Goal: Task Accomplishment & Management: Manage account settings

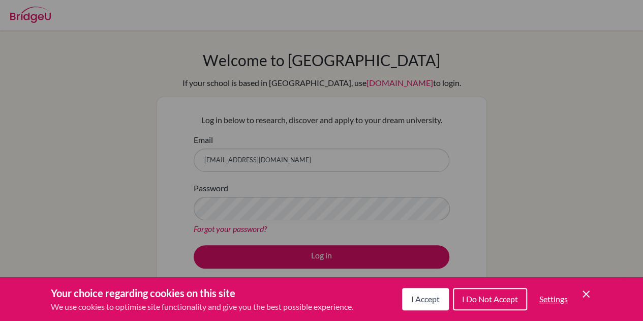
drag, startPoint x: 0, startPoint y: 0, endPoint x: 483, endPoint y: 303, distance: 570.2
click at [484, 303] on span "I Do Not Accept" at bounding box center [490, 299] width 56 height 10
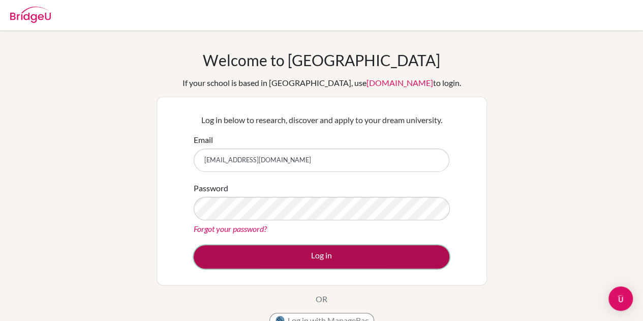
click at [321, 253] on button "Log in" at bounding box center [322, 256] width 256 height 23
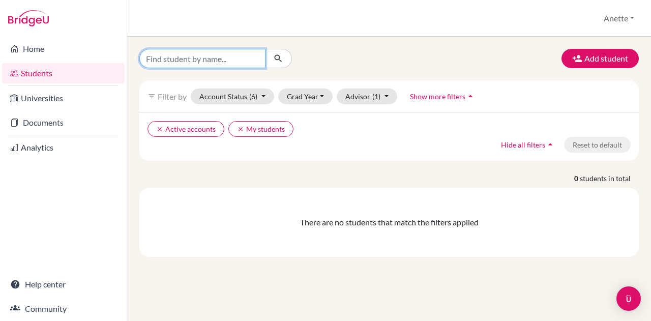
click at [243, 59] on input "Find student by name..." at bounding box center [202, 58] width 126 height 19
type input "carolin"
click button "submit" at bounding box center [278, 58] width 27 height 19
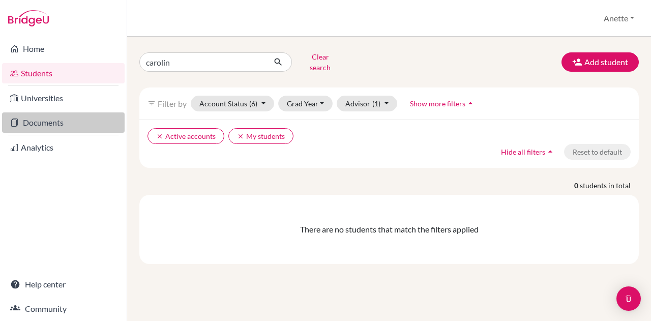
click at [44, 116] on link "Documents" at bounding box center [63, 122] width 123 height 20
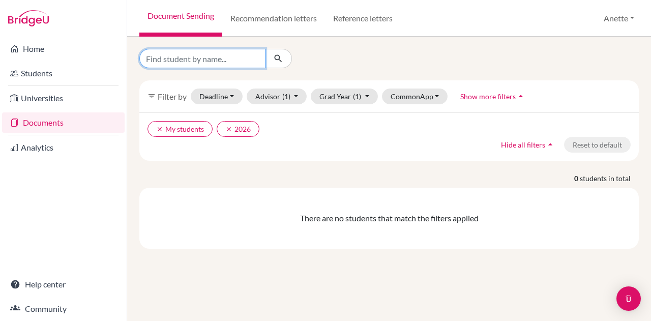
click at [235, 66] on input "Find student by name..." at bounding box center [202, 58] width 126 height 19
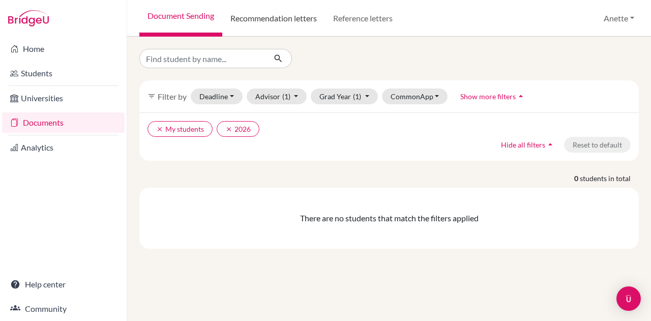
click at [276, 10] on link "Recommendation letters" at bounding box center [273, 18] width 103 height 37
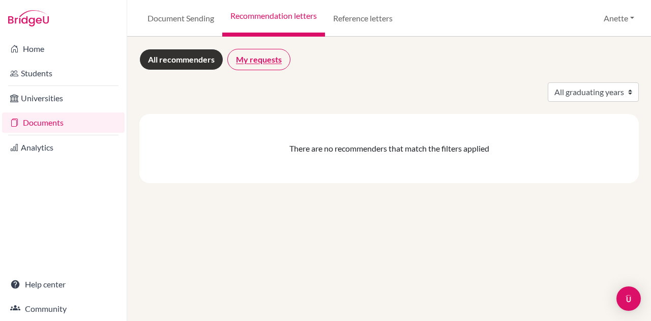
click at [234, 58] on link "My requests" at bounding box center [258, 59] width 63 height 21
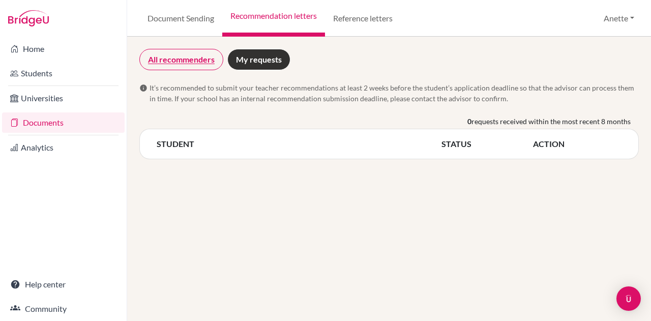
click at [188, 63] on link "All recommenders" at bounding box center [181, 59] width 84 height 21
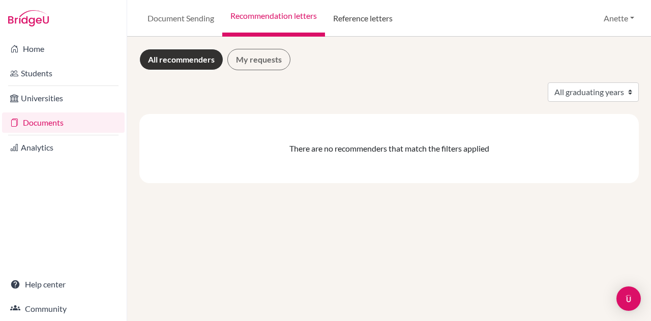
click at [346, 14] on link "Reference letters" at bounding box center [363, 18] width 76 height 37
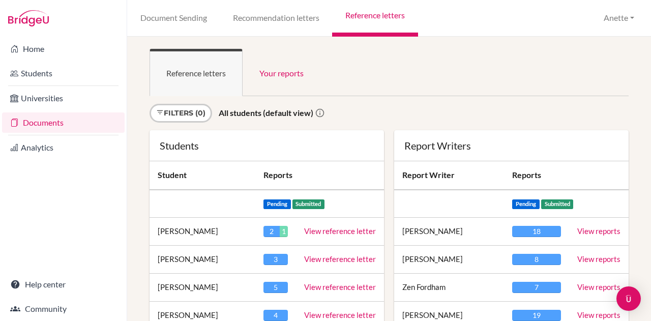
scroll to position [941, 0]
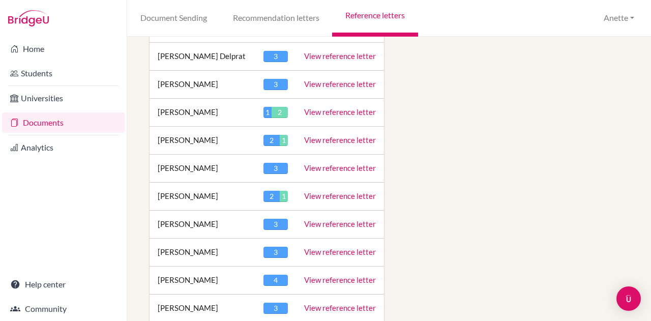
click at [328, 191] on link "View reference letter" at bounding box center [340, 195] width 72 height 9
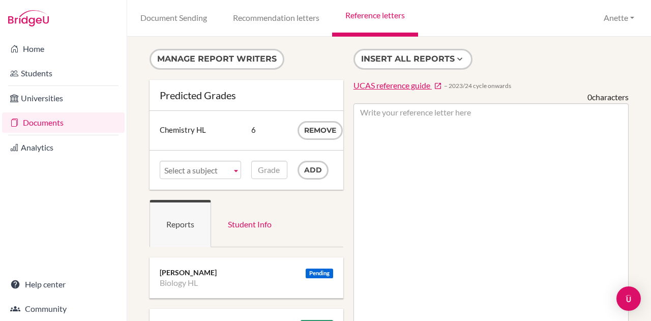
click at [218, 172] on span "Select a subject" at bounding box center [195, 170] width 63 height 18
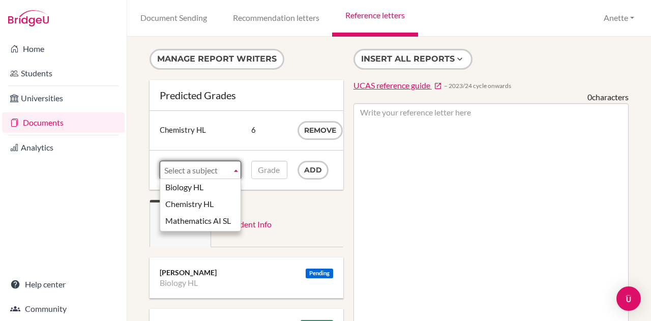
click at [208, 167] on span "Select a subject" at bounding box center [195, 170] width 63 height 18
click at [277, 215] on link "Student Info" at bounding box center [249, 223] width 77 height 47
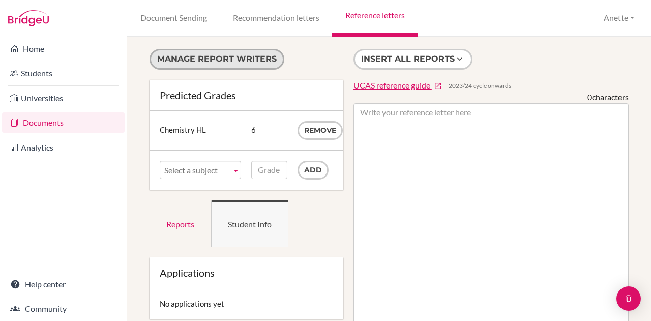
click at [251, 58] on button "Manage report writers" at bounding box center [216, 59] width 135 height 21
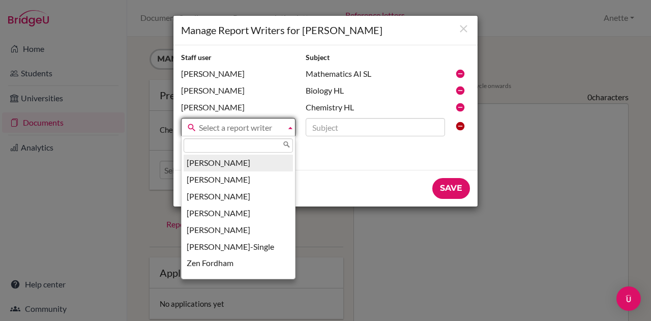
click at [253, 127] on span "Select a report writer" at bounding box center [240, 127] width 83 height 18
drag, startPoint x: 435, startPoint y: 87, endPoint x: 456, endPoint y: 77, distance: 22.7
click at [456, 77] on form "Staff user Subject Faulkner, Jocelyne Mathematics AI SL Markula, Anette Biology…" at bounding box center [325, 125] width 304 height 161
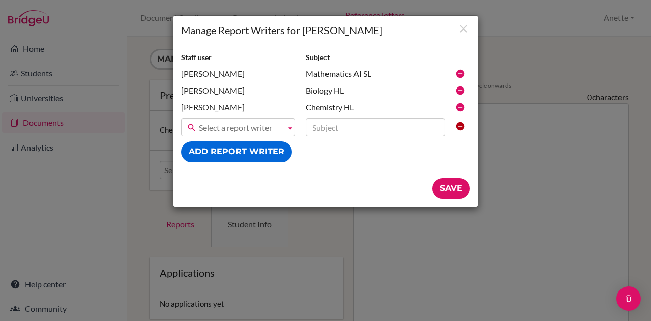
click at [474, 36] on div "Manage Report Writers for Carolin Mueller" at bounding box center [325, 30] width 304 height 29
click at [466, 27] on icon "Close" at bounding box center [463, 28] width 13 height 13
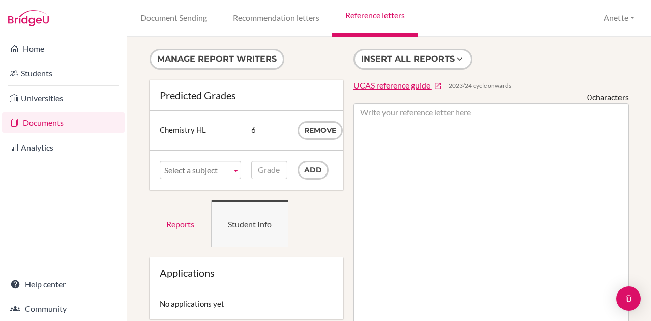
click at [195, 172] on span "Select a subject" at bounding box center [195, 170] width 63 height 18
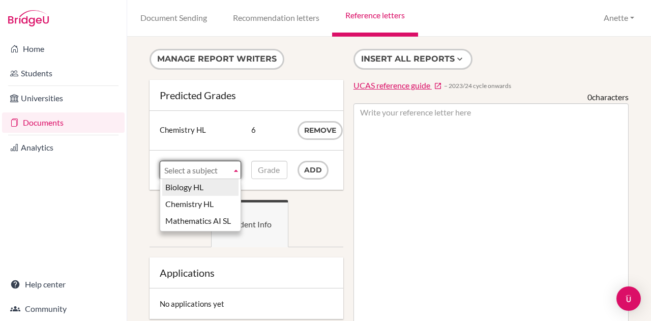
click at [195, 184] on li "Biology HL" at bounding box center [200, 187] width 76 height 17
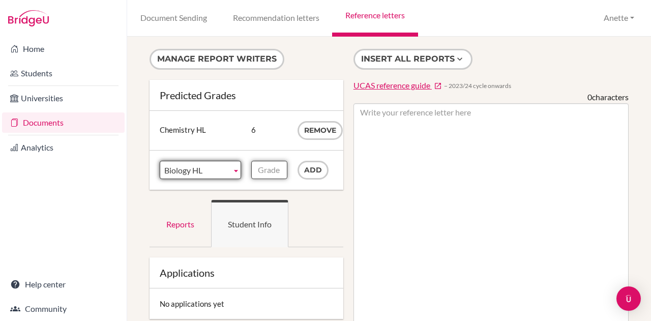
click at [263, 165] on input "Grade" at bounding box center [269, 170] width 36 height 18
type input "6"
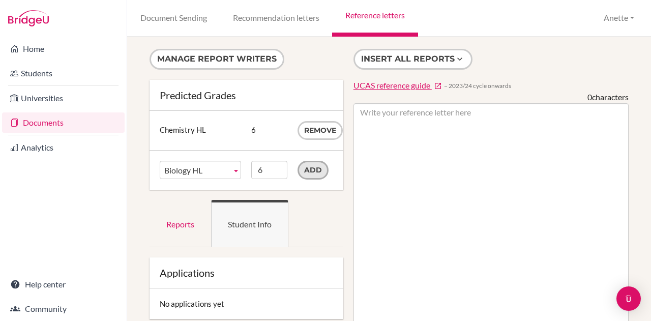
click at [312, 168] on input "Add" at bounding box center [312, 170] width 31 height 19
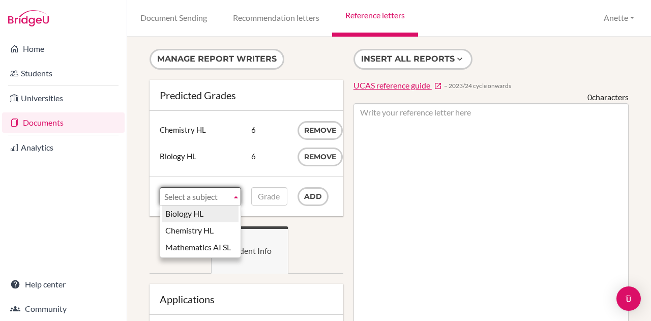
click at [212, 199] on span "Select a subject" at bounding box center [195, 197] width 63 height 18
click at [219, 195] on span "Select a subject" at bounding box center [195, 197] width 63 height 18
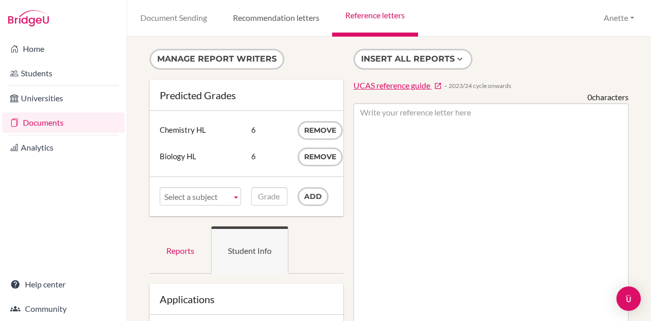
click at [294, 19] on link "Recommendation letters" at bounding box center [276, 18] width 112 height 37
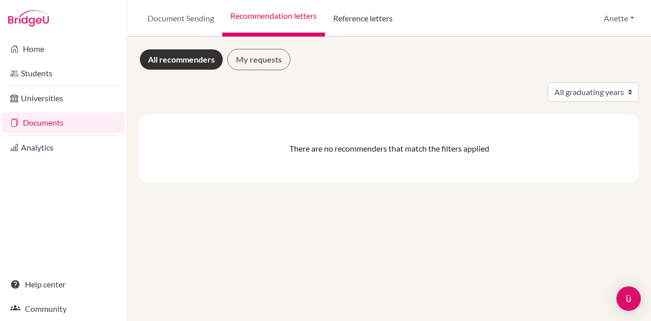
click at [349, 23] on link "Reference letters" at bounding box center [363, 18] width 76 height 37
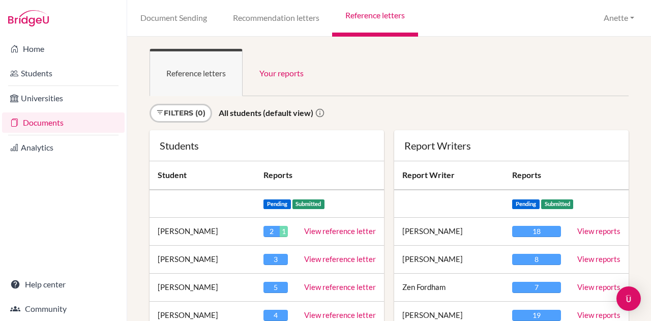
scroll to position [1024, 0]
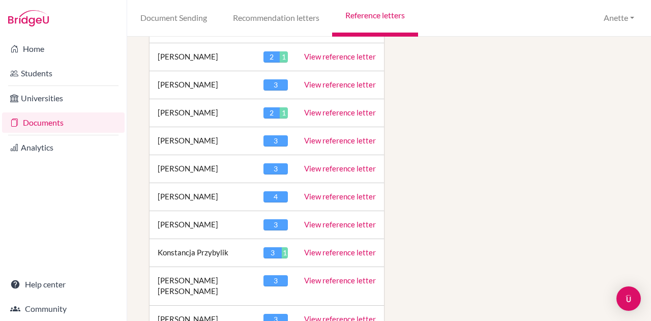
click at [357, 192] on link "View reference letter" at bounding box center [340, 196] width 72 height 9
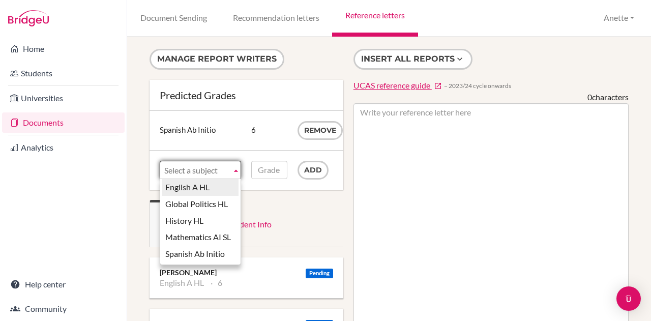
click at [211, 177] on div "Select a subject English A HL Global Politics HL History HL Mathematics AI SL S…" at bounding box center [200, 170] width 81 height 18
click at [210, 175] on span "English A HL" at bounding box center [195, 170] width 63 height 18
click at [333, 223] on ul "Reports Student Info" at bounding box center [246, 223] width 194 height 47
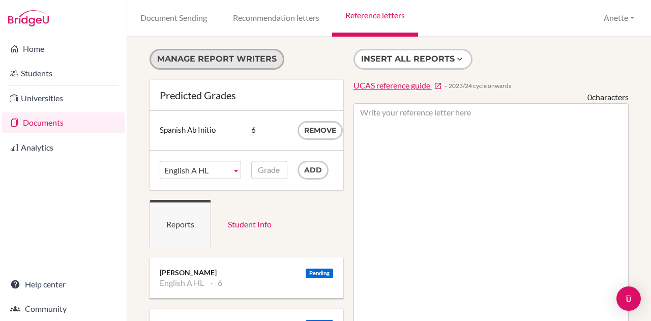
click at [216, 58] on button "Manage report writers" at bounding box center [216, 59] width 135 height 21
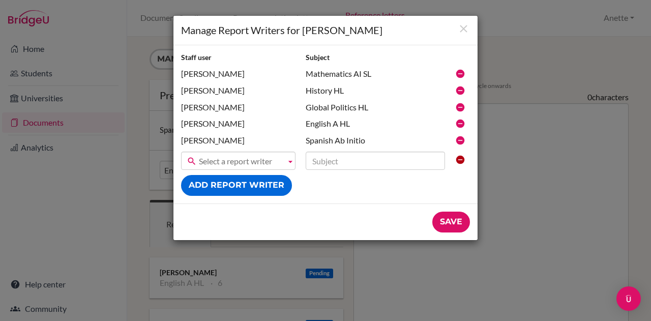
click at [235, 159] on span "Select a report writer" at bounding box center [240, 161] width 83 height 18
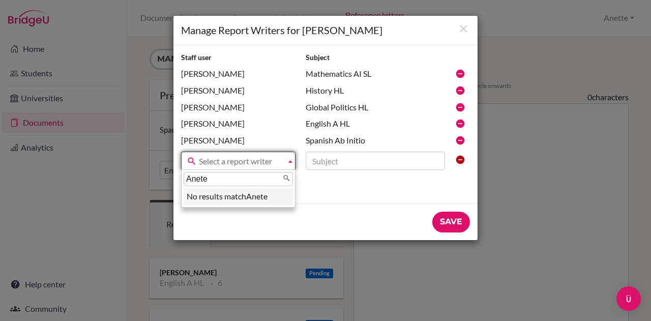
type input "Anet"
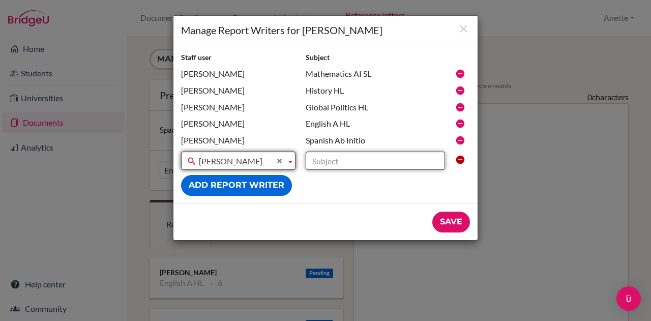
click at [346, 156] on input "text" at bounding box center [375, 161] width 139 height 18
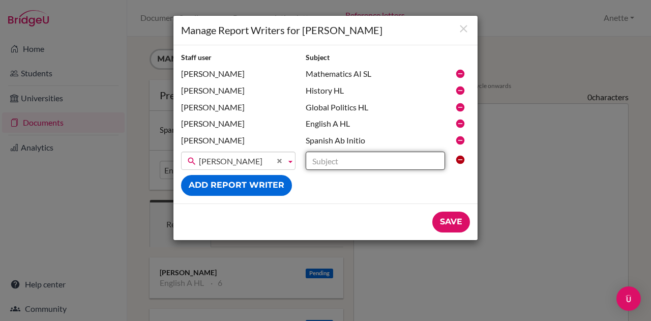
type input "Biology SL"
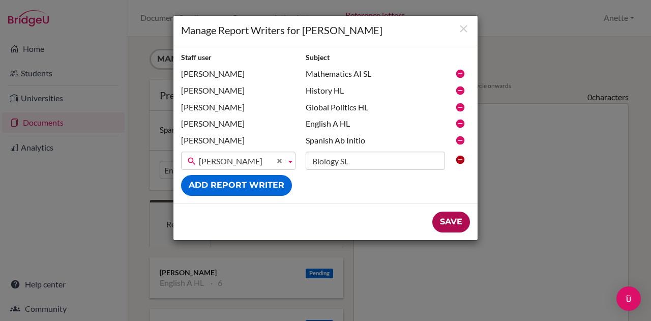
click at [454, 221] on input "Save" at bounding box center [451, 222] width 38 height 21
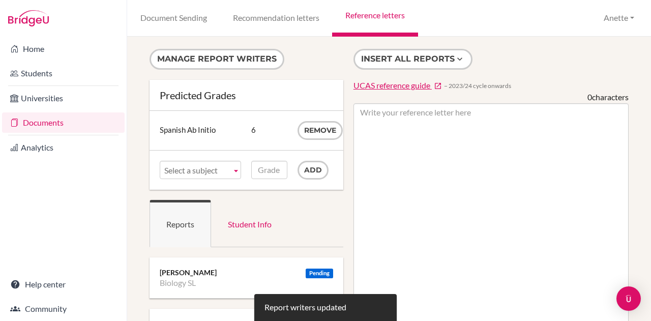
click at [187, 171] on span "Select a subject" at bounding box center [195, 170] width 63 height 18
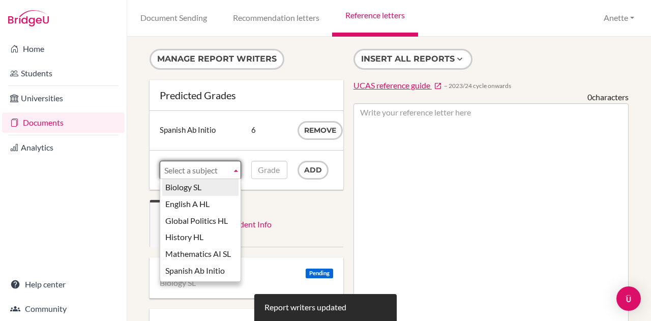
click at [205, 183] on li "Biology SL" at bounding box center [200, 187] width 76 height 17
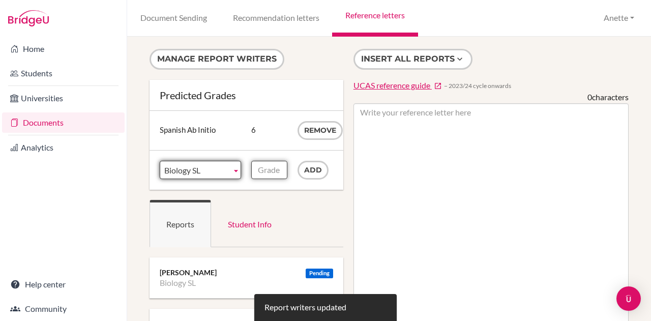
click at [280, 174] on input "Grade" at bounding box center [269, 170] width 36 height 18
type input "7"
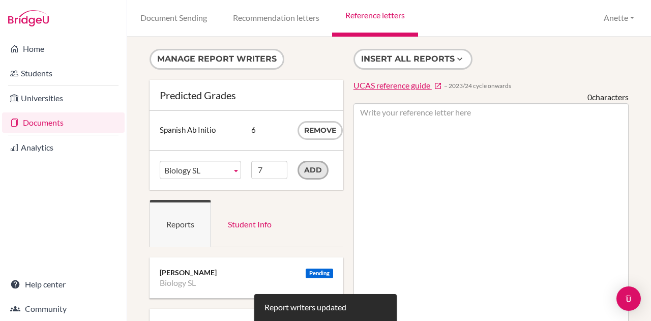
click at [316, 168] on input "Add" at bounding box center [312, 170] width 31 height 19
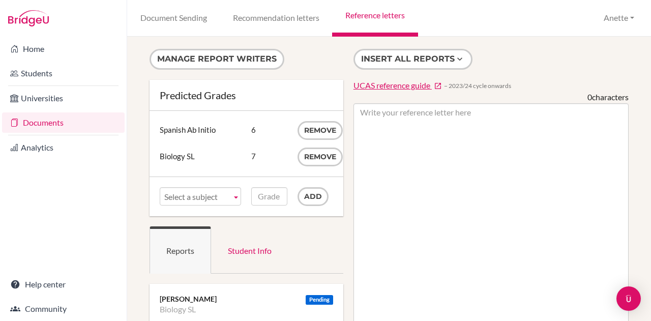
click at [380, 15] on link "Reference letters" at bounding box center [374, 18] width 85 height 37
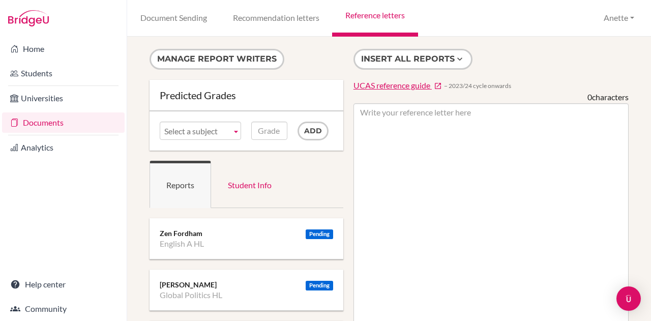
click at [233, 136] on b at bounding box center [235, 130] width 9 height 17
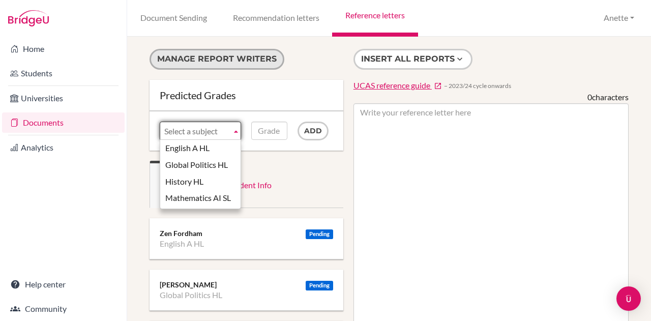
click at [226, 60] on button "Manage report writers" at bounding box center [216, 59] width 135 height 21
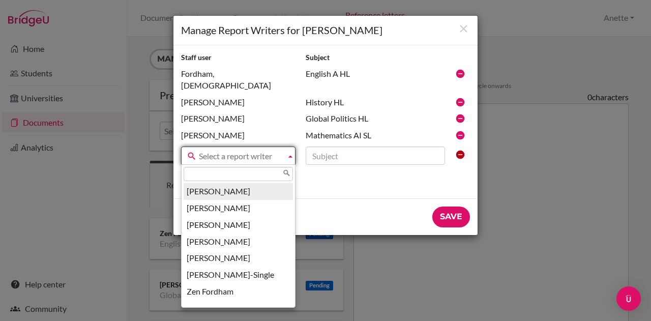
click at [226, 149] on span "Select a report writer" at bounding box center [240, 156] width 83 height 18
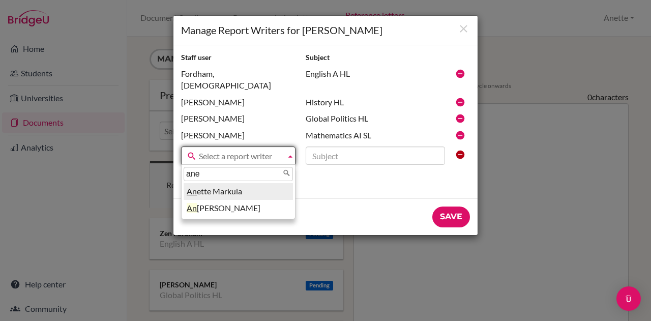
type input "anet"
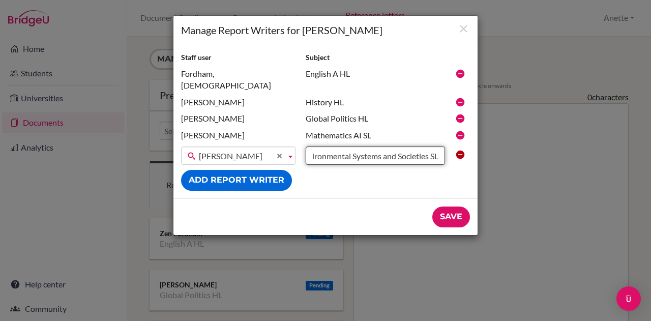
scroll to position [0, 15]
type input "Environmental Systems and Societies SL"
click at [432, 206] on input "Save" at bounding box center [451, 216] width 38 height 21
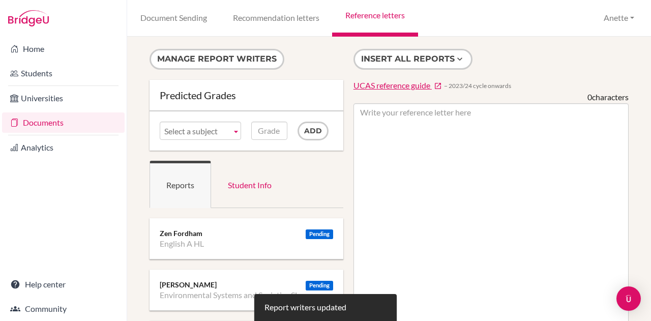
click at [231, 131] on b at bounding box center [235, 130] width 9 height 17
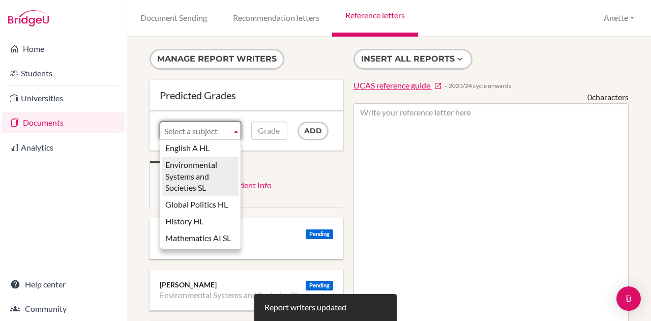
click at [186, 171] on li "Environmental Systems and Societies SL" at bounding box center [200, 177] width 76 height 40
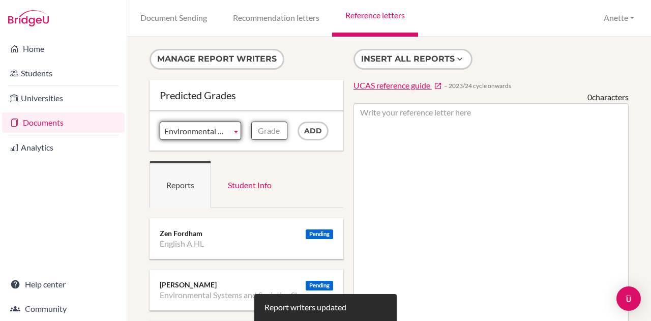
click at [256, 129] on input "Grade" at bounding box center [269, 131] width 36 height 18
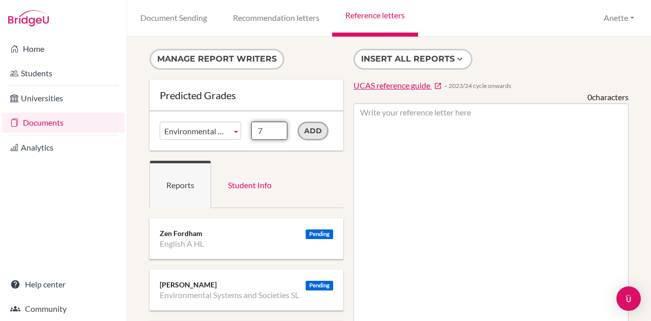
type input "7"
click at [308, 127] on input "Add" at bounding box center [312, 131] width 31 height 19
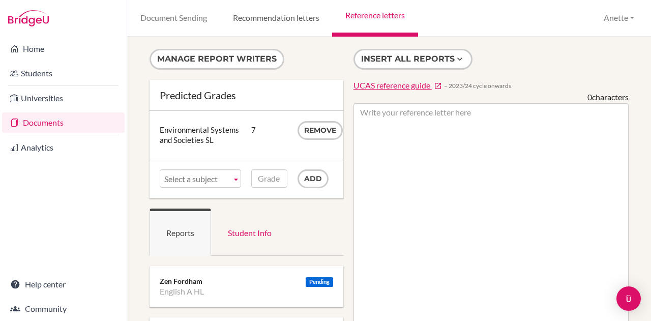
click at [269, 27] on link "Recommendation letters" at bounding box center [276, 18] width 112 height 37
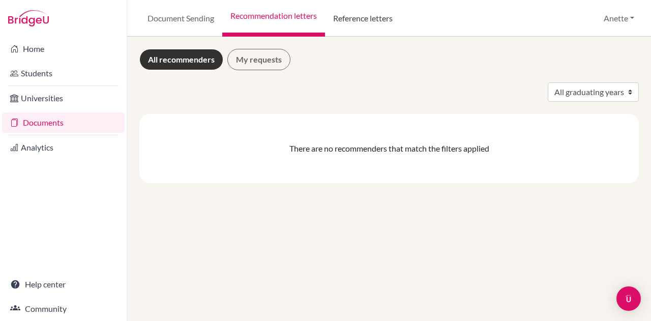
click at [387, 12] on link "Reference letters" at bounding box center [363, 18] width 76 height 37
click at [386, 13] on link "Reference letters" at bounding box center [363, 18] width 76 height 37
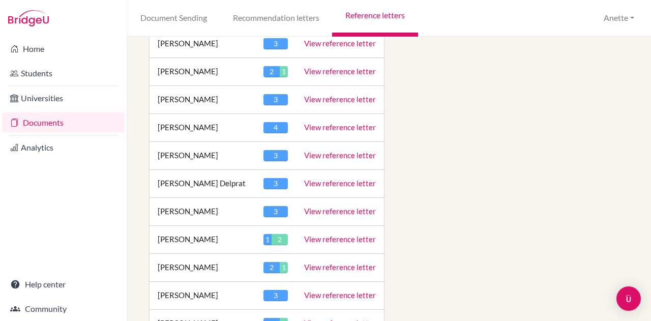
scroll to position [1590, 0]
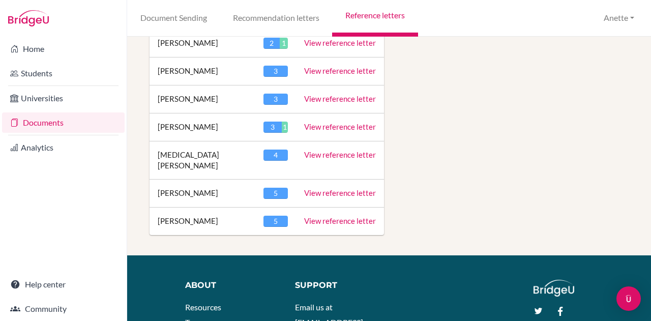
click at [337, 216] on link "View reference letter" at bounding box center [340, 220] width 72 height 9
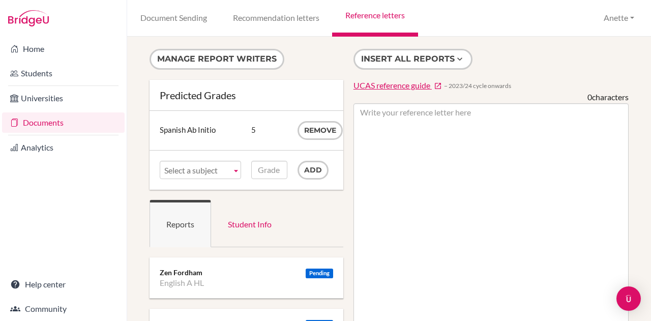
click at [381, 21] on link "Reference letters" at bounding box center [374, 18] width 85 height 37
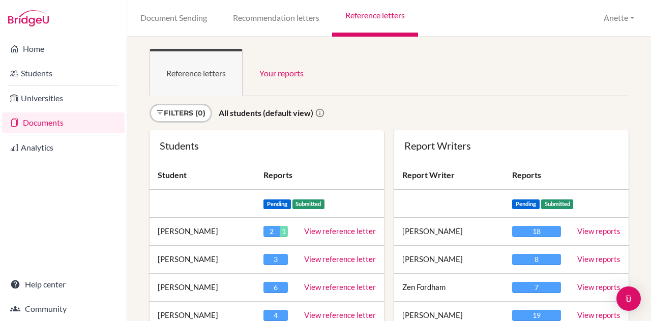
scroll to position [1590, 0]
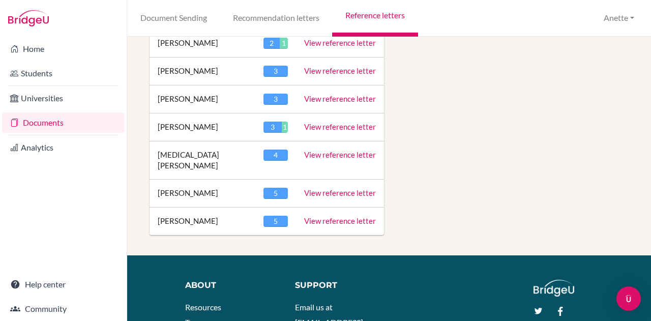
click at [351, 216] on link "View reference letter" at bounding box center [340, 220] width 72 height 9
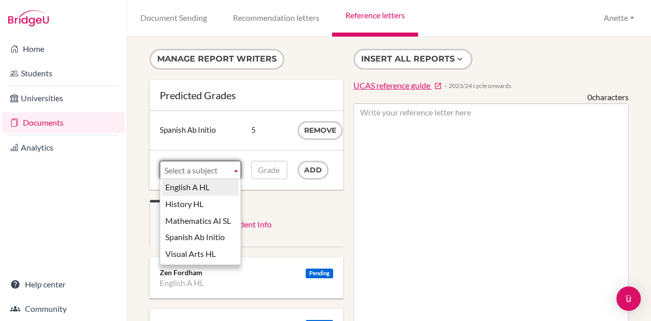
click at [224, 171] on span "Select a subject" at bounding box center [195, 170] width 63 height 18
click at [237, 66] on button "Manage report writers" at bounding box center [216, 59] width 135 height 21
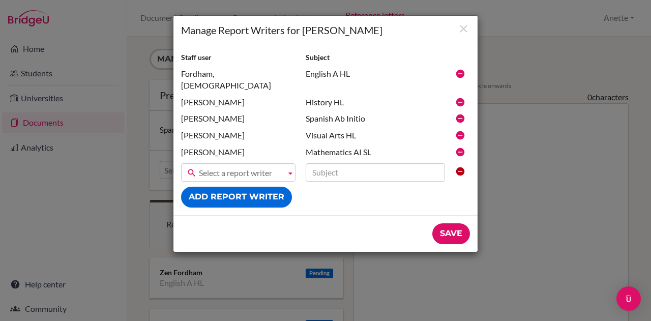
click at [261, 164] on span "Select a report writer" at bounding box center [240, 173] width 83 height 18
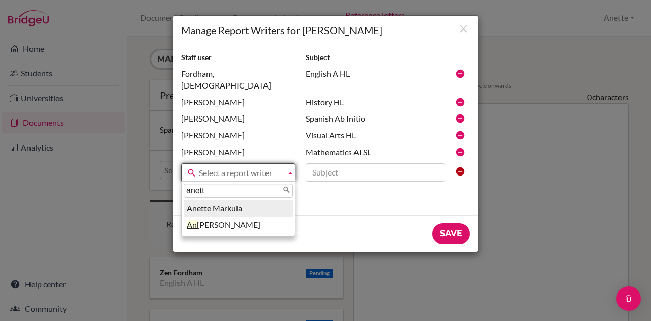
type input "anette"
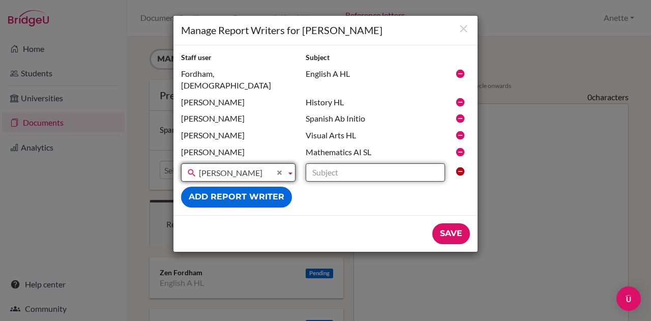
click at [315, 163] on input "text" at bounding box center [375, 172] width 139 height 18
type input "Biology SL"
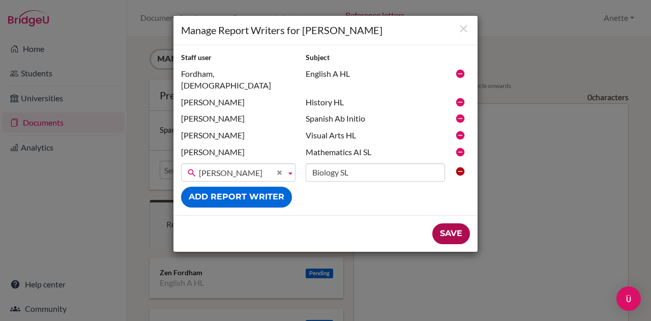
click at [449, 224] on input "Save" at bounding box center [451, 233] width 38 height 21
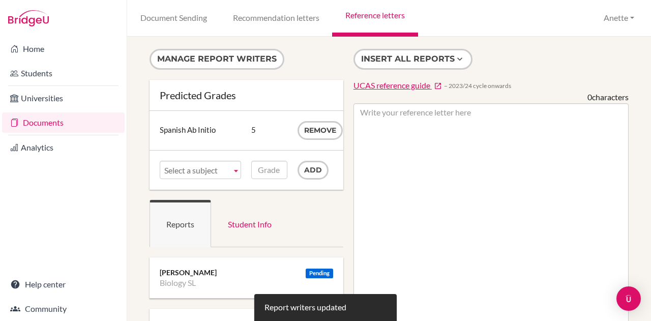
click at [197, 170] on span "Select a subject" at bounding box center [195, 170] width 63 height 18
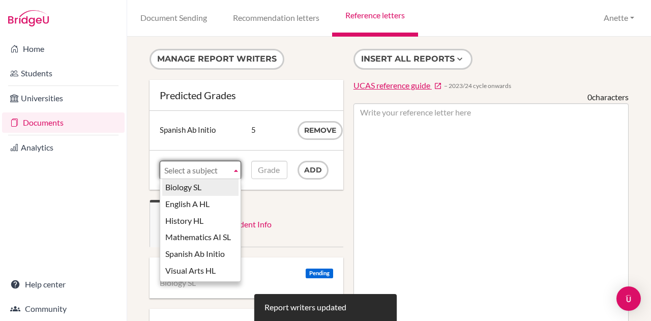
click at [197, 190] on li "Biology SL" at bounding box center [200, 187] width 76 height 17
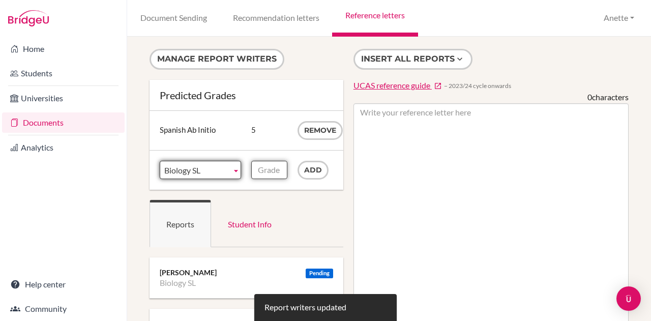
click at [282, 168] on input "Grade" at bounding box center [269, 170] width 36 height 18
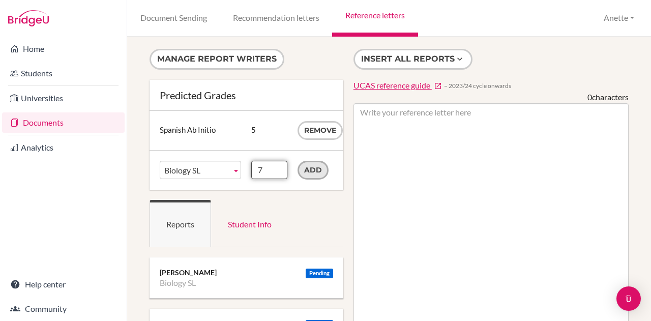
type input "7"
click at [322, 166] on input "Add" at bounding box center [312, 170] width 31 height 19
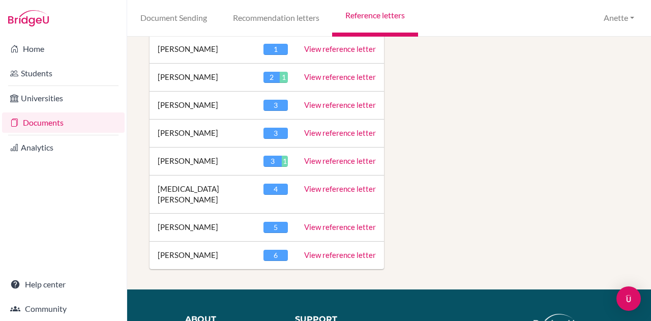
scroll to position [1547, 0]
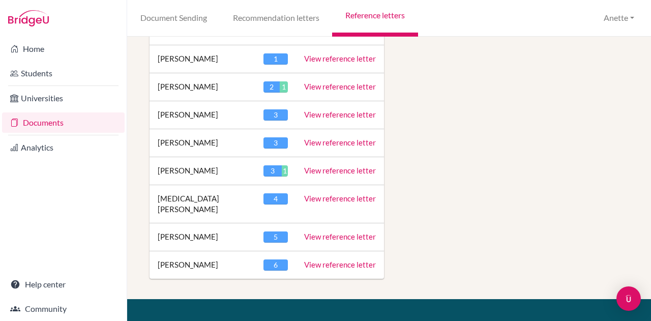
click at [333, 232] on link "View reference letter" at bounding box center [340, 236] width 72 height 9
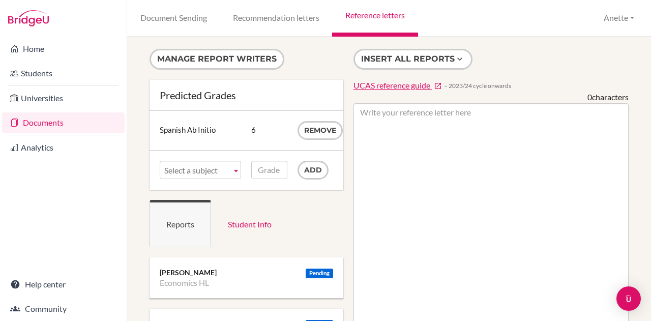
click at [204, 169] on span "Select a subject" at bounding box center [195, 170] width 63 height 18
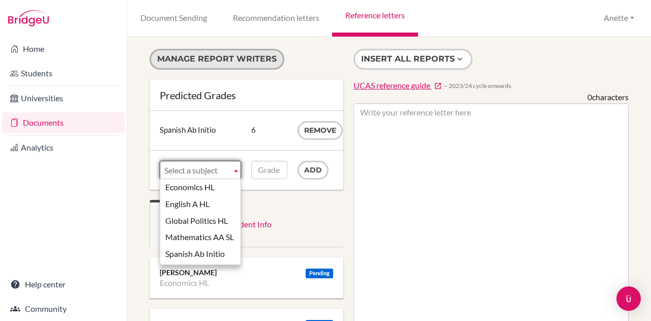
click at [220, 57] on button "Manage report writers" at bounding box center [216, 59] width 135 height 21
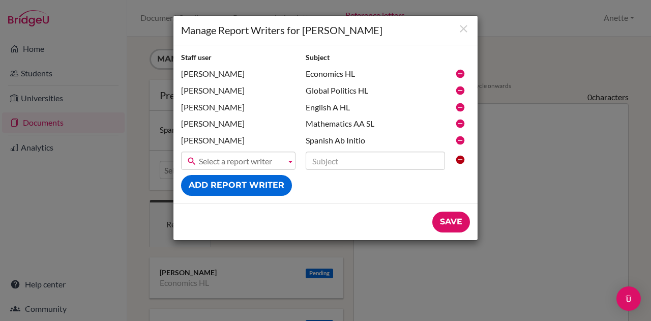
click at [236, 156] on span "Select a report writer" at bounding box center [240, 161] width 83 height 18
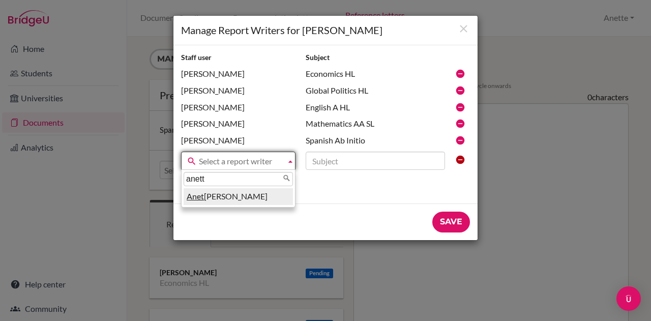
type input "anette"
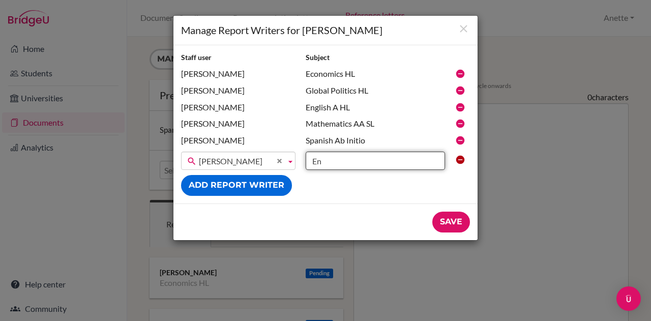
type input "Environmental Systems and Societies SL"
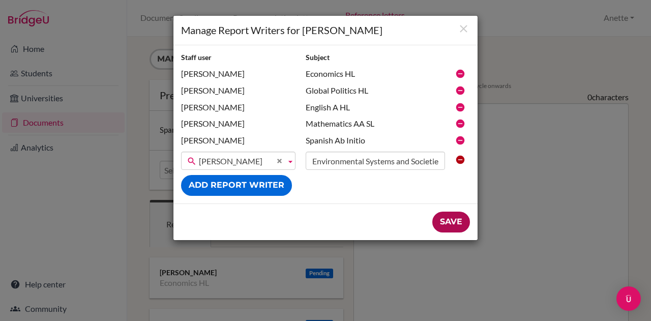
click at [466, 218] on input "Save" at bounding box center [451, 222] width 38 height 21
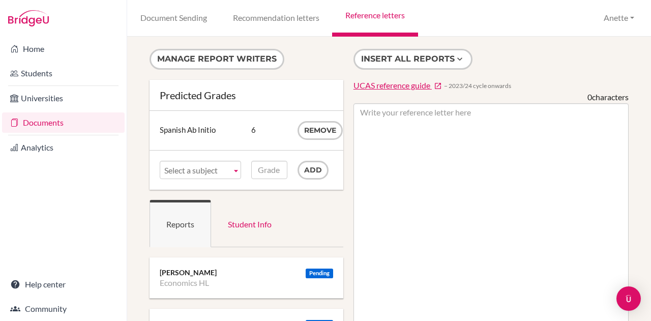
click at [198, 164] on span "Select a subject" at bounding box center [195, 170] width 63 height 18
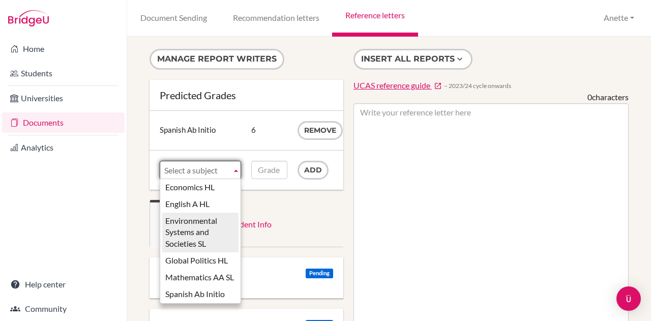
click at [180, 235] on li "Environmental Systems and Societies SL" at bounding box center [200, 233] width 76 height 40
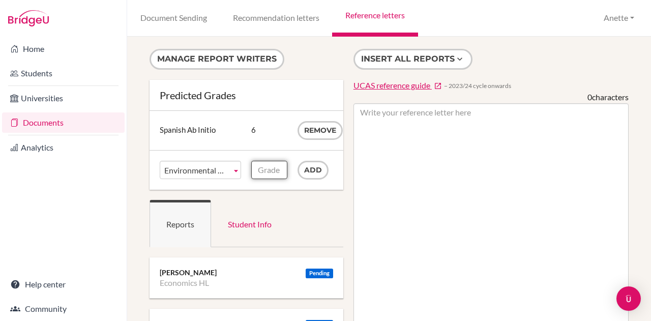
click at [261, 169] on input "Grade" at bounding box center [269, 170] width 36 height 18
type input "7"
click at [307, 175] on input "Add" at bounding box center [312, 170] width 31 height 19
